Goal: Transaction & Acquisition: Purchase product/service

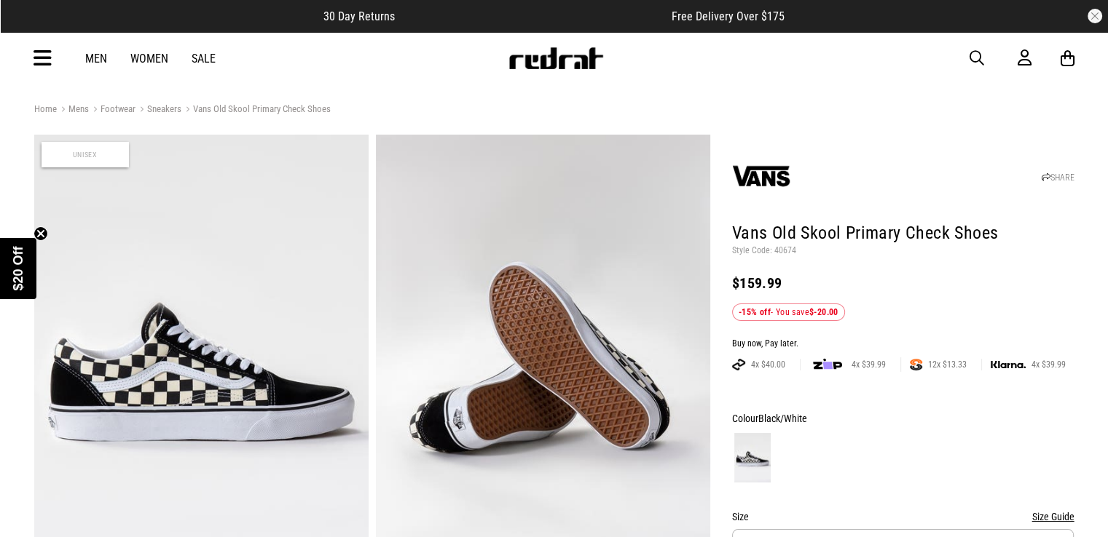
click at [191, 368] on img at bounding box center [201, 365] width 334 height 461
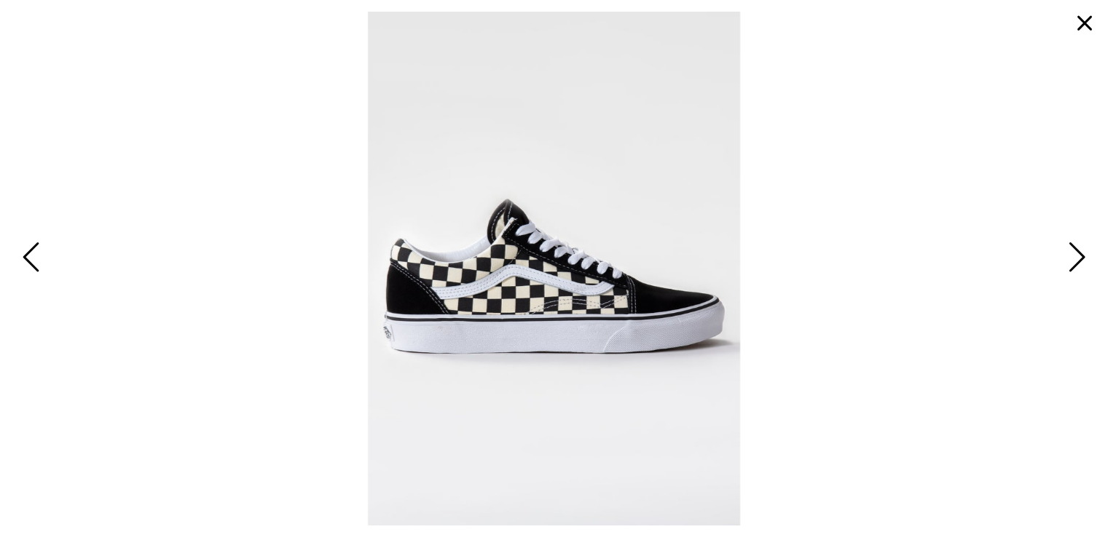
click at [550, 306] on img at bounding box center [554, 269] width 373 height 514
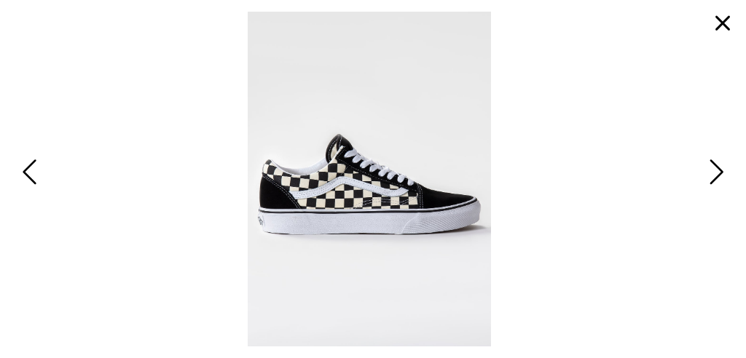
click at [719, 168] on span "Next" at bounding box center [714, 172] width 19 height 36
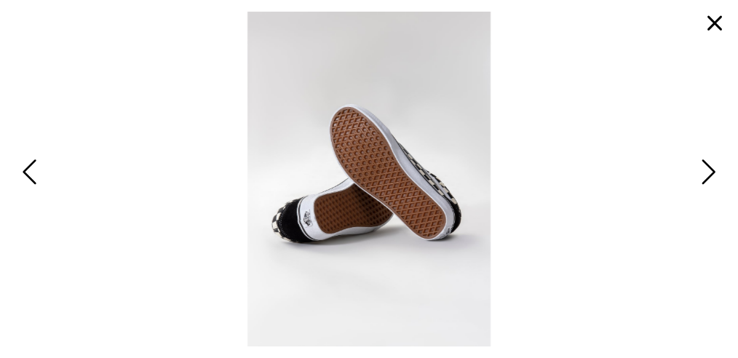
click at [714, 167] on span "Next" at bounding box center [707, 172] width 19 height 36
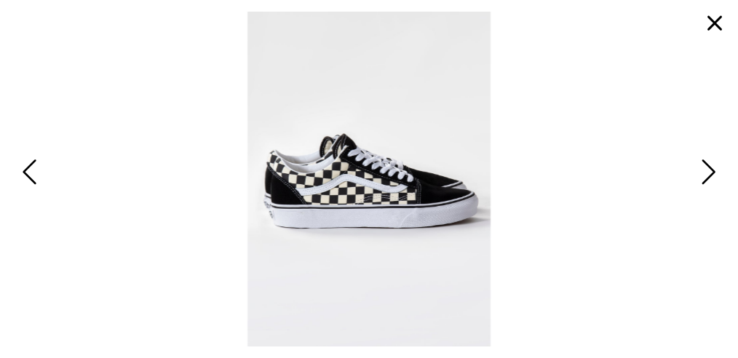
click at [712, 169] on span "Next" at bounding box center [707, 172] width 19 height 36
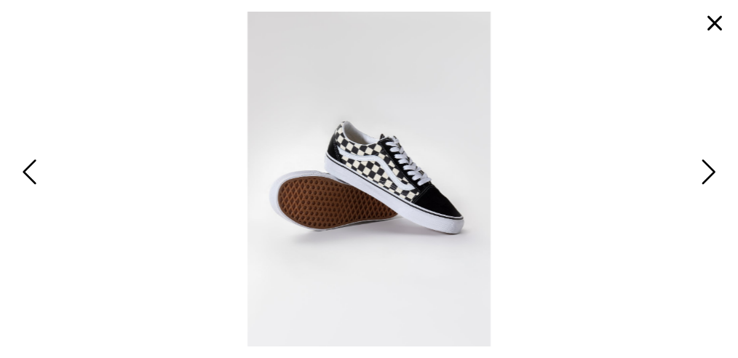
click at [712, 169] on span "Next" at bounding box center [707, 172] width 19 height 36
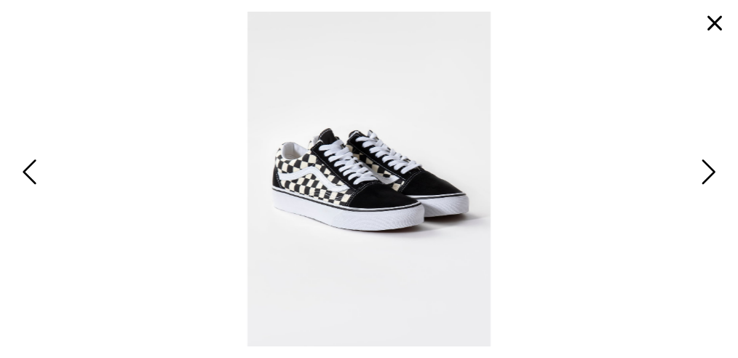
click at [711, 167] on span "Next" at bounding box center [707, 172] width 19 height 36
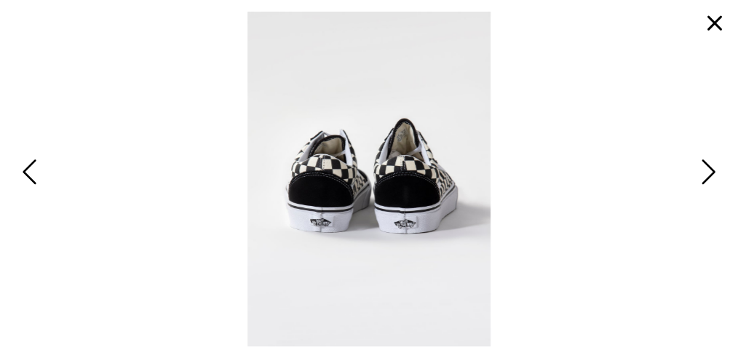
click at [712, 167] on span "Next" at bounding box center [707, 172] width 19 height 36
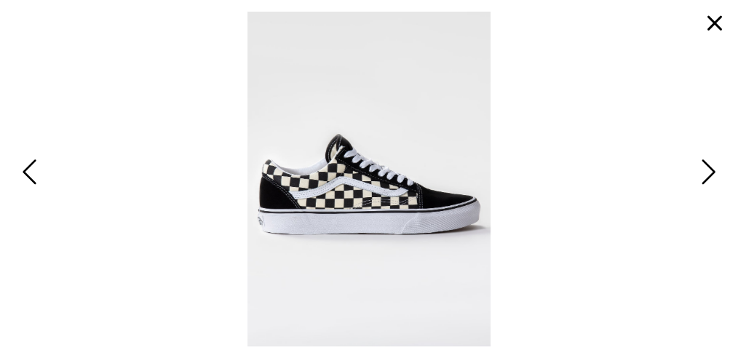
click at [31, 165] on span "Previous" at bounding box center [31, 172] width 19 height 36
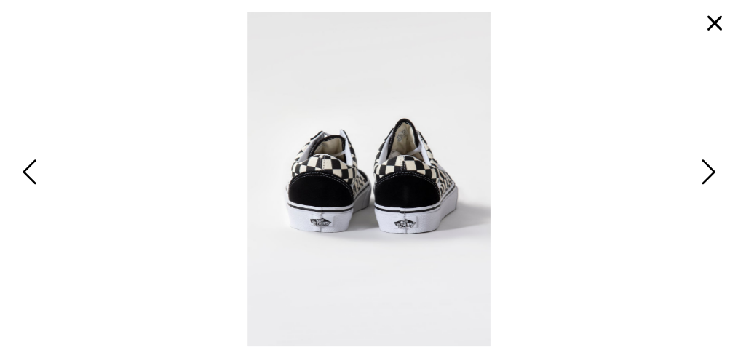
click at [712, 20] on button "button" at bounding box center [715, 23] width 35 height 35
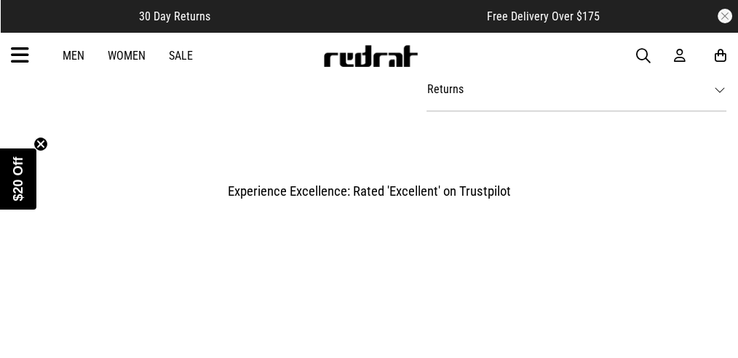
scroll to position [825, 0]
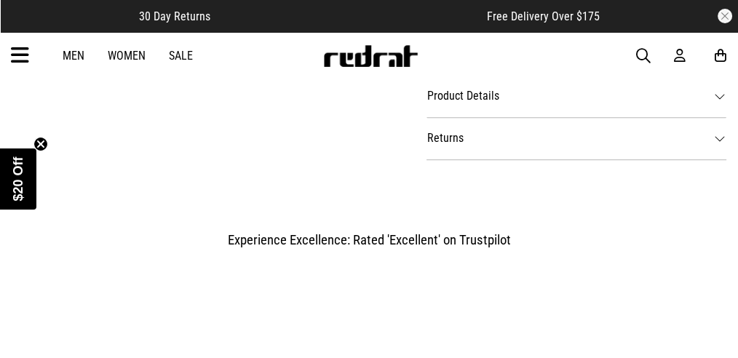
click at [447, 99] on dt "Product Details" at bounding box center [577, 96] width 300 height 42
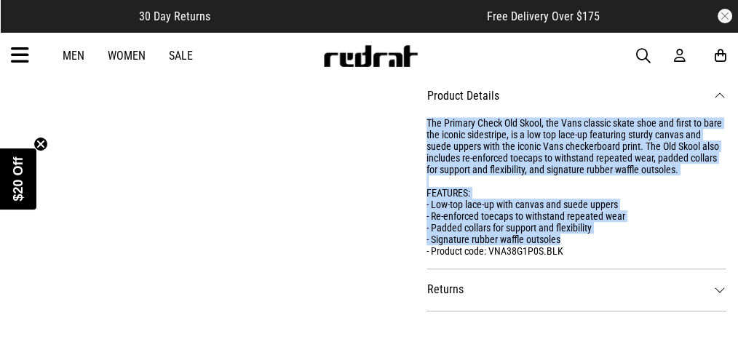
drag, startPoint x: 427, startPoint y: 117, endPoint x: 580, endPoint y: 237, distance: 194.9
click at [580, 237] on div "The Primary Check Old Skool, the Vans classic skate shoe and first to bare the …" at bounding box center [577, 187] width 300 height 140
copy div "The Primary Check Old Skool, the Vans classic skate shoe and first to bare the …"
